Goal: Check status: Check status

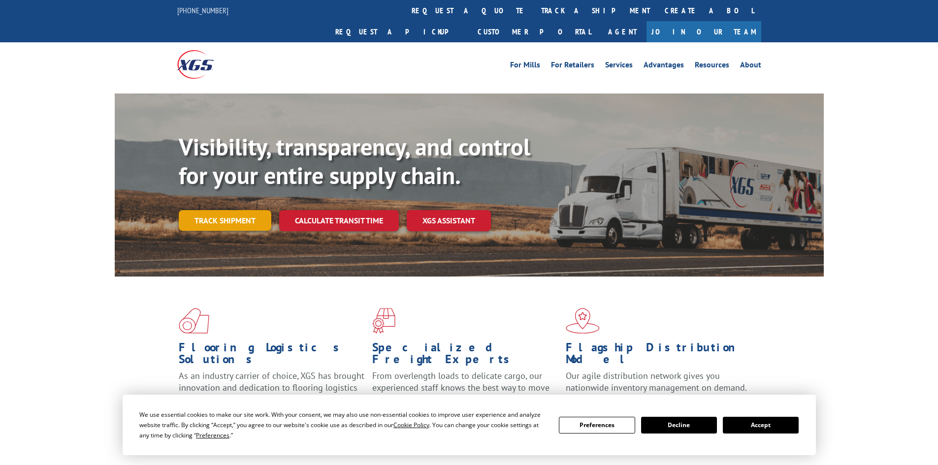
click at [236, 210] on link "Track shipment" at bounding box center [225, 220] width 93 height 21
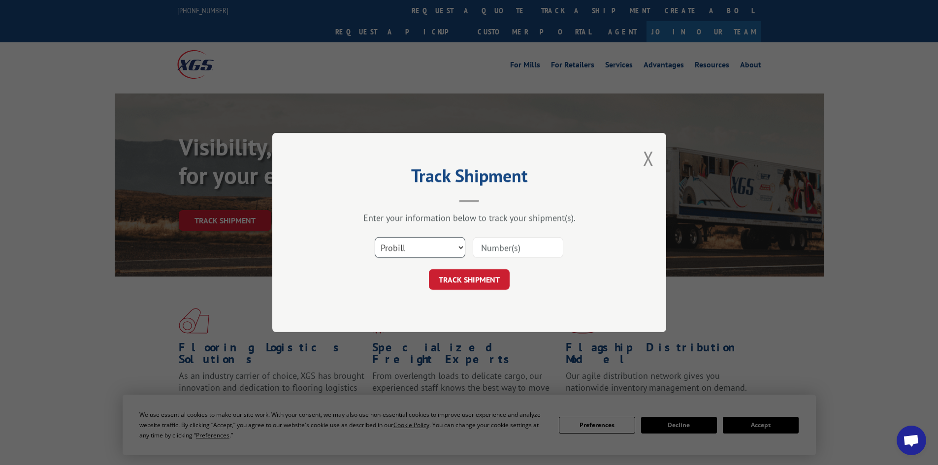
click at [460, 248] on select "Select category... Probill BOL PO" at bounding box center [420, 247] width 91 height 21
select select "bol"
click at [375, 237] on select "Select category... Probill BOL PO" at bounding box center [420, 247] width 91 height 21
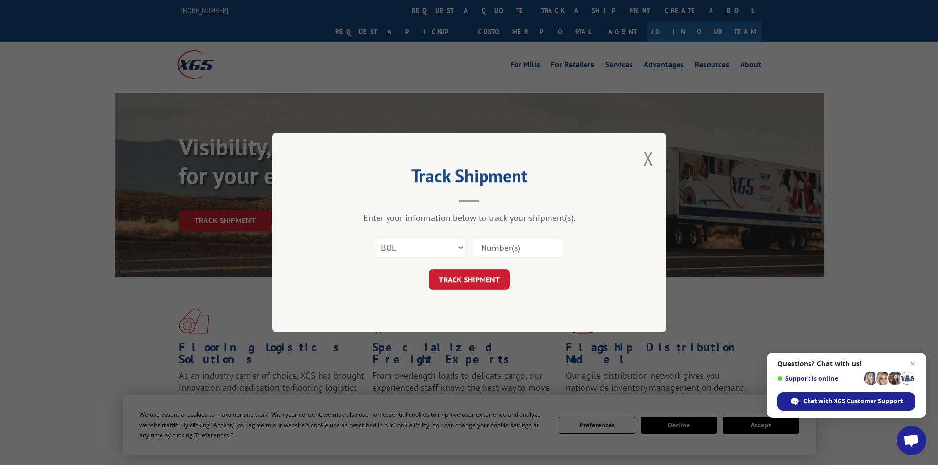
click at [509, 249] on input at bounding box center [518, 247] width 91 height 21
paste input "5607432"
type input "5607432"
click at [469, 279] on button "TRACK SHIPMENT" at bounding box center [469, 279] width 81 height 21
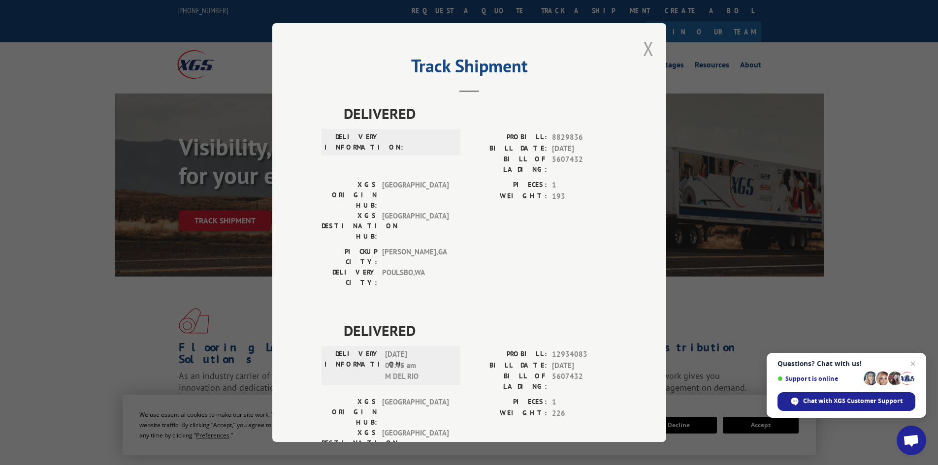
click at [644, 49] on button "Close modal" at bounding box center [648, 48] width 11 height 26
